Goal: Task Accomplishment & Management: Use online tool/utility

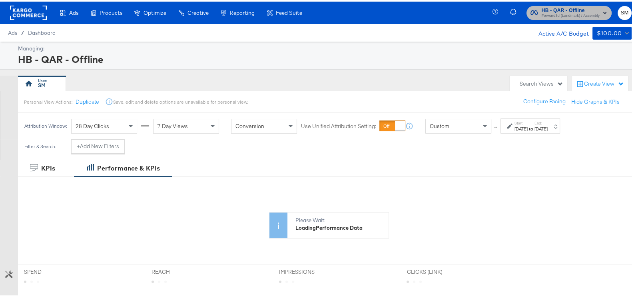
click at [573, 11] on span "Forward3d (Landmark) / Assembly" at bounding box center [570, 14] width 58 height 6
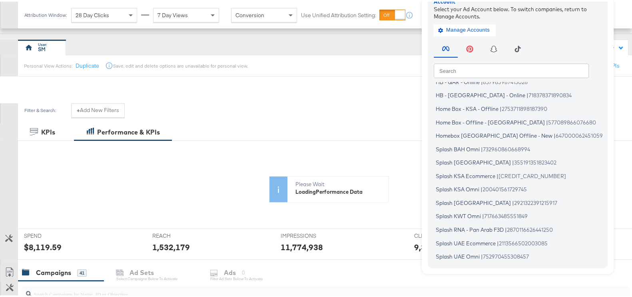
scroll to position [150, 0]
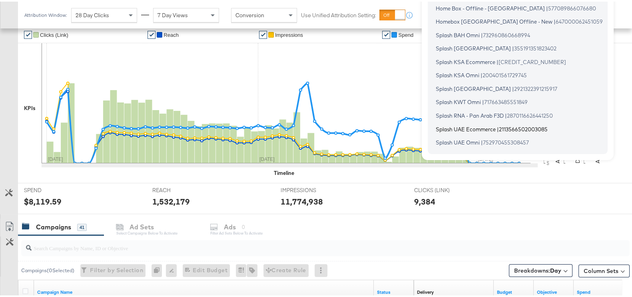
click at [468, 128] on span "Splash UAE Ecommerce" at bounding box center [466, 127] width 60 height 6
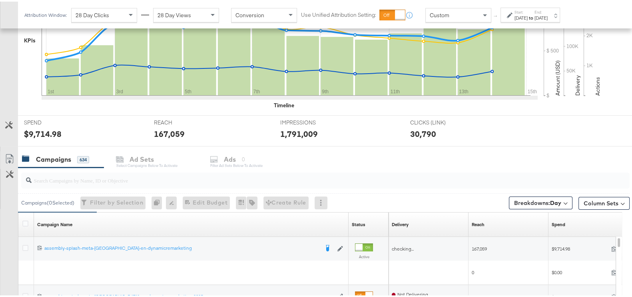
scroll to position [285, 0]
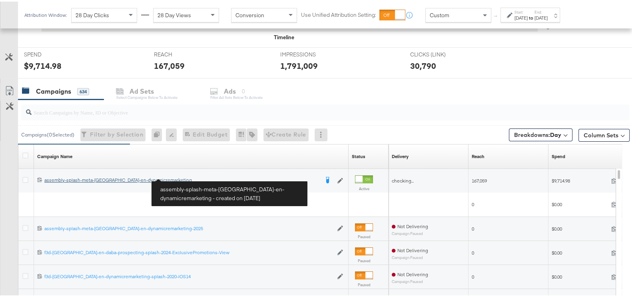
click at [129, 177] on div "assembly-splash-meta-uae-en-dynamicremarketing assembly-splash-meta-uae-en-dyna…" at bounding box center [181, 178] width 275 height 6
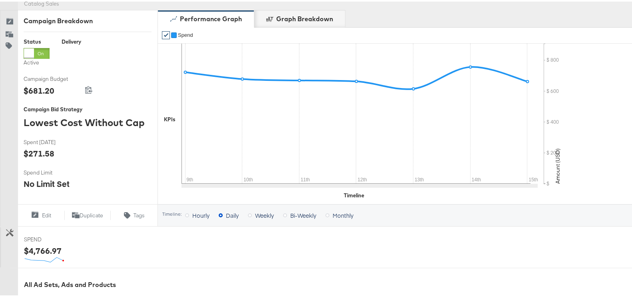
scroll to position [300, 0]
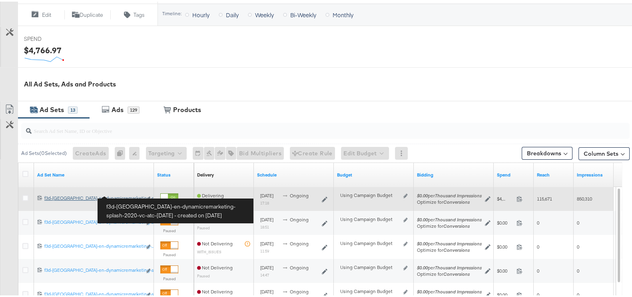
click at [127, 193] on div "f3d-uae-en-dynamicremarketing-splash-2020-vc-atc-july2020 f3d-uae-en-dynamicrem…" at bounding box center [92, 196] width 97 height 6
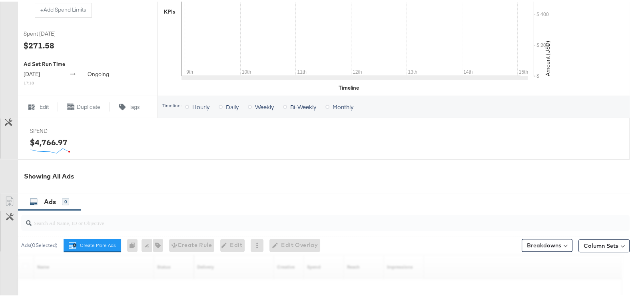
scroll to position [369, 0]
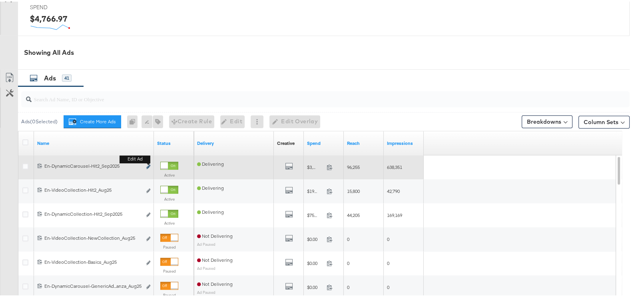
click at [149, 165] on icon "link" at bounding box center [148, 165] width 4 height 4
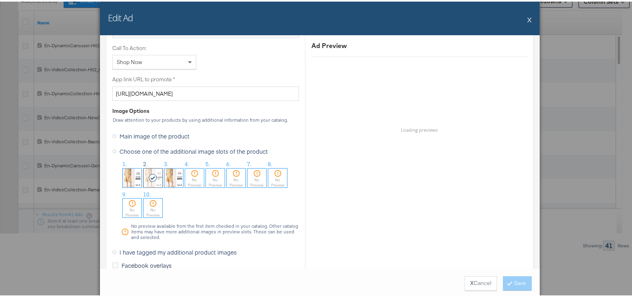
scroll to position [599, 0]
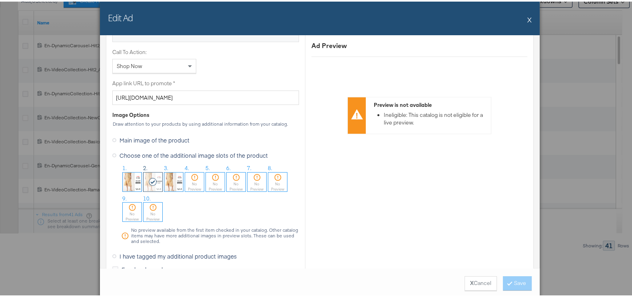
click at [133, 181] on img at bounding box center [132, 180] width 19 height 19
click at [515, 281] on button "Save" at bounding box center [517, 281] width 29 height 14
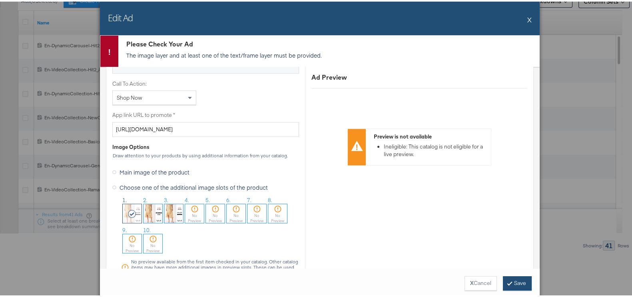
click at [513, 278] on button "Save" at bounding box center [517, 281] width 29 height 14
click at [128, 209] on icon at bounding box center [132, 212] width 9 height 8
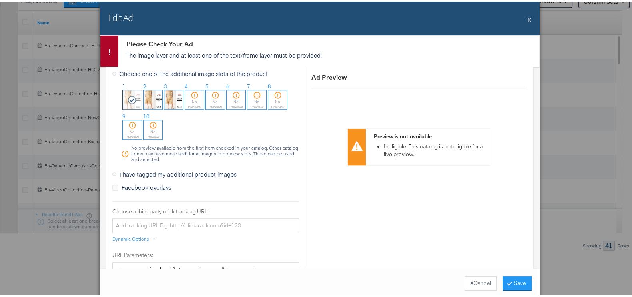
scroll to position [699, 0]
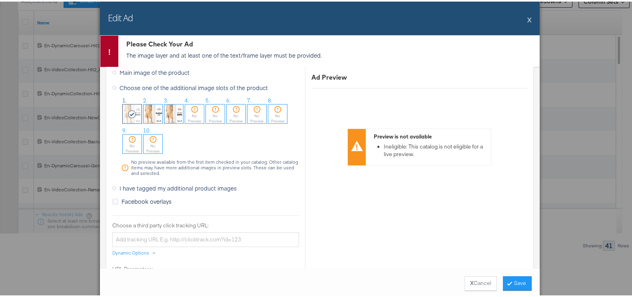
click at [129, 109] on icon at bounding box center [132, 112] width 9 height 8
click at [155, 112] on img at bounding box center [152, 112] width 19 height 19
click at [134, 106] on img at bounding box center [132, 112] width 19 height 19
click at [525, 275] on button "Save" at bounding box center [517, 281] width 29 height 14
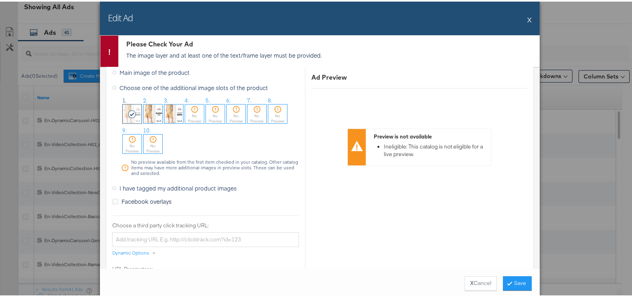
scroll to position [389, 0]
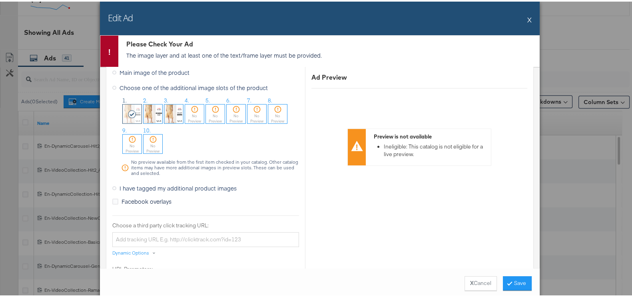
click at [158, 107] on img at bounding box center [152, 112] width 19 height 19
click at [121, 110] on ol "1. 2. 3. 4. No Preview 5. No Preview 6. No Preview 7. No Preview 8. No Preview …" at bounding box center [210, 125] width 178 height 60
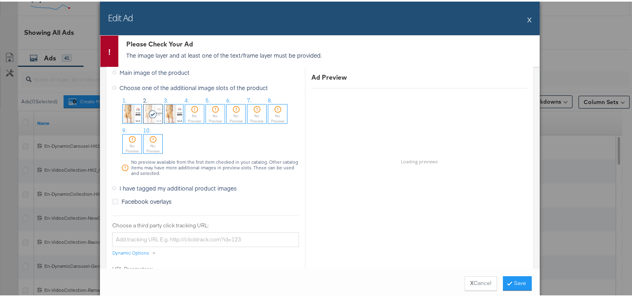
click at [126, 117] on img at bounding box center [132, 112] width 19 height 19
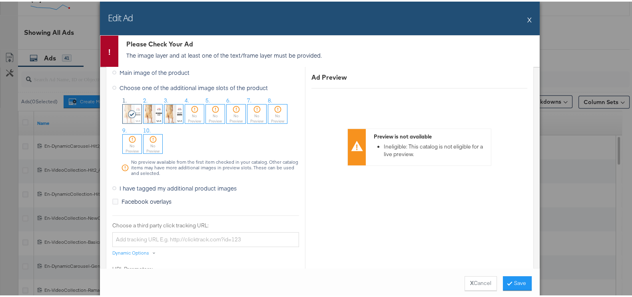
click at [514, 289] on div "X Cancel Save" at bounding box center [320, 281] width 440 height 30
click at [513, 281] on button "Save" at bounding box center [517, 281] width 29 height 14
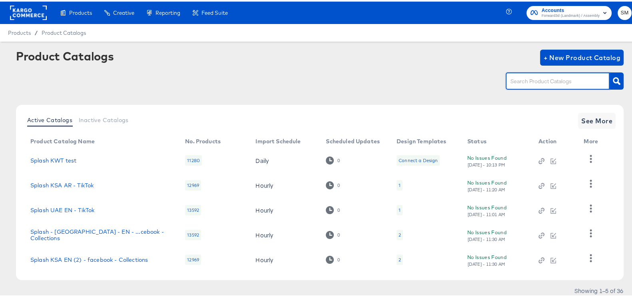
click at [581, 84] on input "text" at bounding box center [551, 79] width 85 height 9
type input "uae"
click at [613, 75] on button "button" at bounding box center [616, 79] width 14 height 17
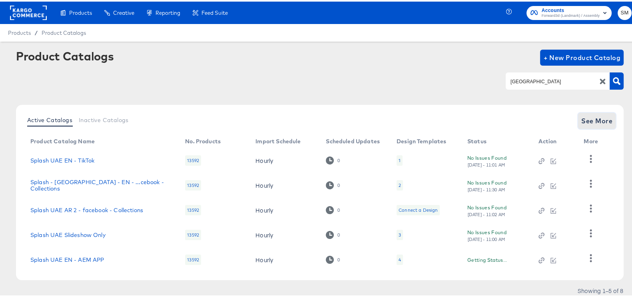
click at [602, 114] on span "See More" at bounding box center [596, 118] width 31 height 11
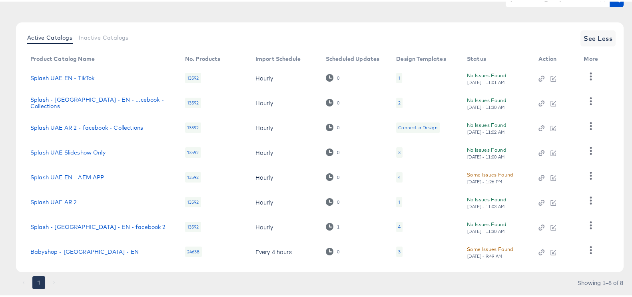
scroll to position [101, 0]
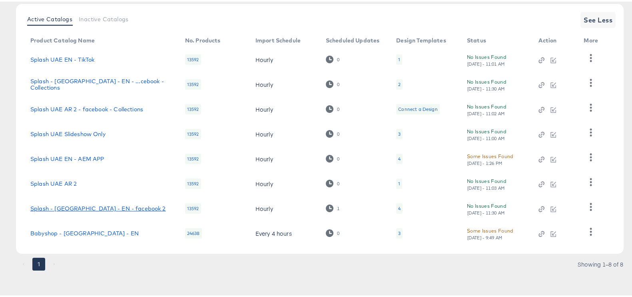
click at [93, 205] on link "Splash - UAE - EN - facebook 2" at bounding box center [97, 206] width 135 height 6
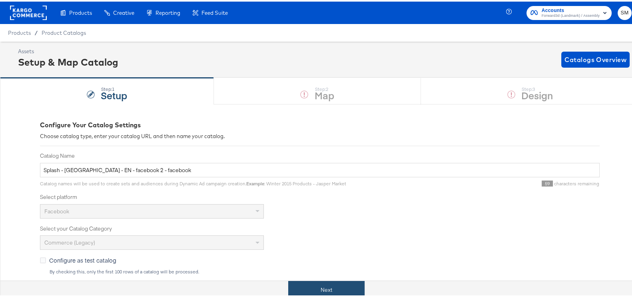
click at [311, 279] on button "Next" at bounding box center [326, 288] width 76 height 18
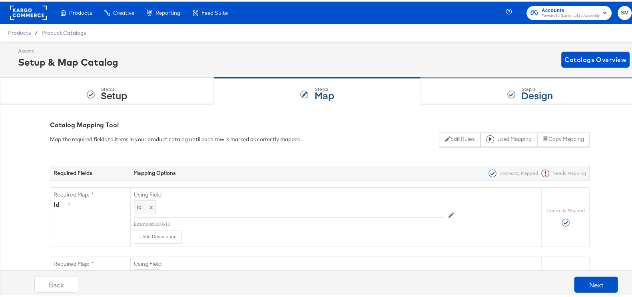
click at [507, 92] on div at bounding box center [511, 93] width 8 height 8
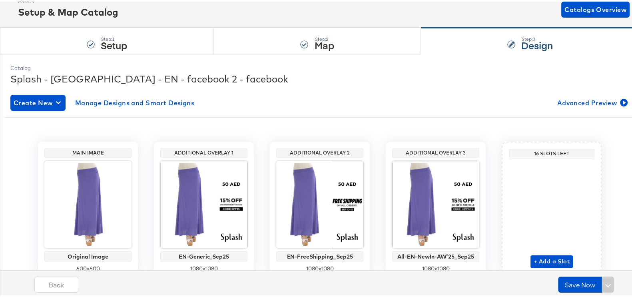
scroll to position [84, 0]
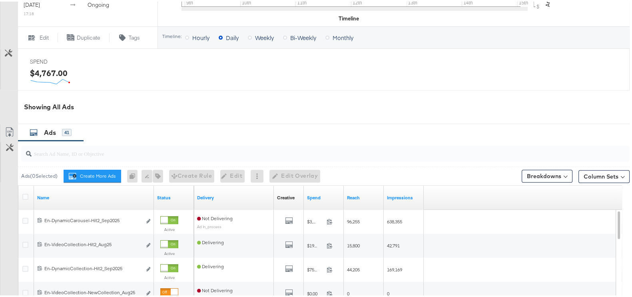
scroll to position [270, 0]
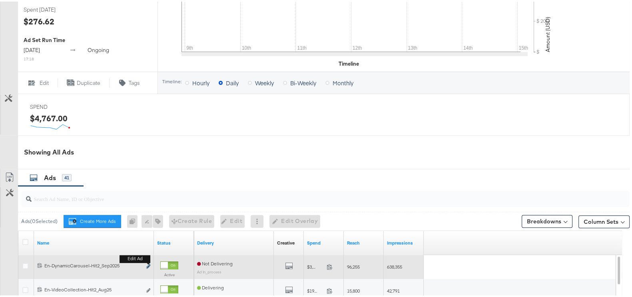
click at [149, 263] on icon "link" at bounding box center [148, 264] width 4 height 4
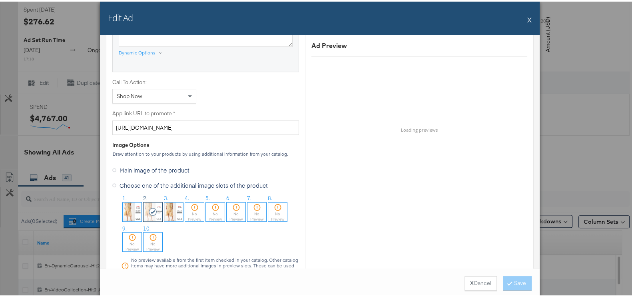
scroll to position [599, 0]
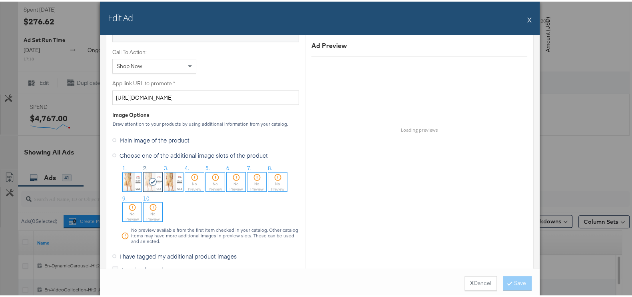
click at [123, 175] on img at bounding box center [132, 180] width 19 height 19
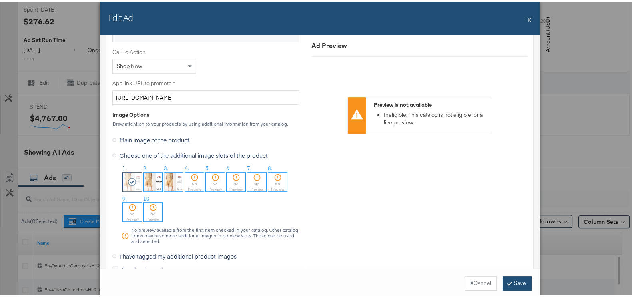
click at [514, 276] on button "Save" at bounding box center [517, 281] width 29 height 14
